Goal: Navigation & Orientation: Understand site structure

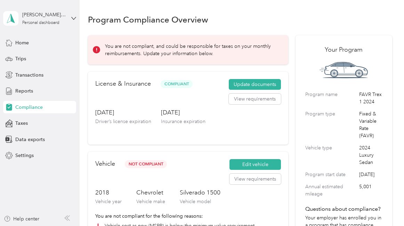
scroll to position [34, 0]
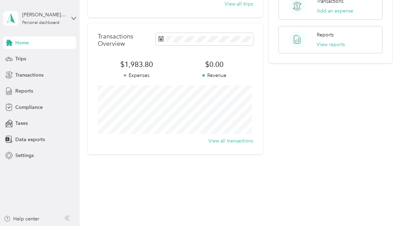
scroll to position [59, 0]
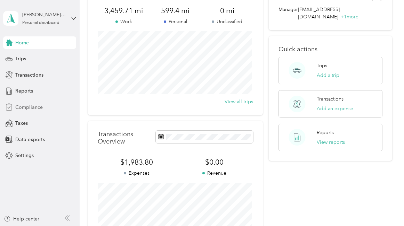
click at [27, 107] on span "Compliance" at bounding box center [28, 107] width 27 height 7
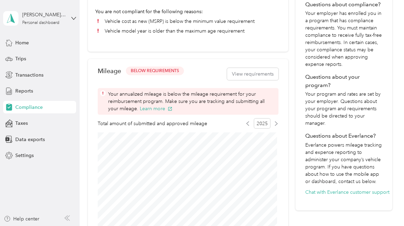
scroll to position [205, 0]
click at [38, 84] on div "Home Trips Transactions Reports Compliance Taxes Data exports Settings" at bounding box center [39, 99] width 73 height 126
click at [24, 93] on span "Reports" at bounding box center [24, 91] width 18 height 7
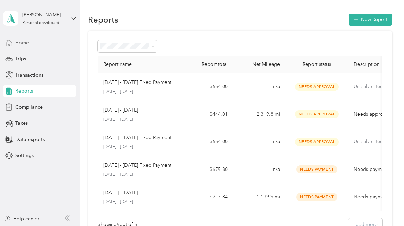
click at [21, 45] on span "Home" at bounding box center [22, 42] width 14 height 7
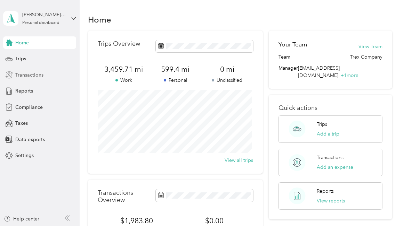
click at [32, 74] on span "Transactions" at bounding box center [29, 75] width 28 height 7
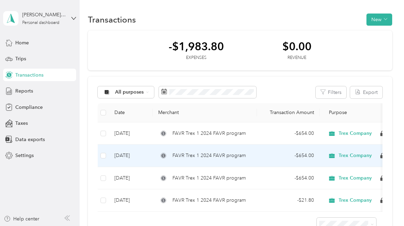
scroll to position [3, 0]
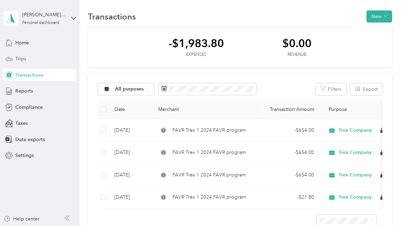
click at [18, 59] on span "Trips" at bounding box center [20, 58] width 11 height 7
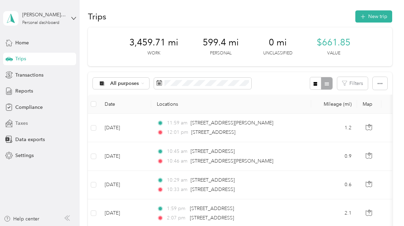
click at [16, 122] on span "Taxes" at bounding box center [21, 123] width 13 height 7
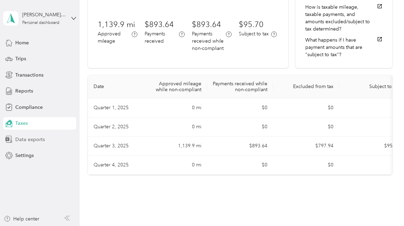
click at [40, 146] on div "Data exports" at bounding box center [39, 139] width 73 height 13
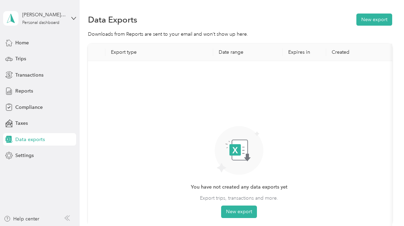
scroll to position [1, 0]
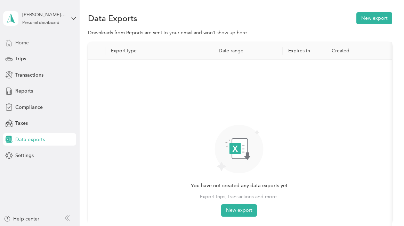
click at [19, 45] on span "Home" at bounding box center [22, 42] width 14 height 7
